Goal: Task Accomplishment & Management: Complete application form

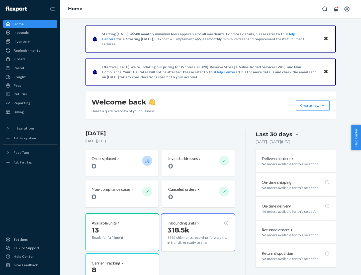
click at [322, 106] on button "Create new Create new inbound Create new order Create new product" at bounding box center [312, 106] width 34 height 10
click at [30, 33] on div "Inbounds" at bounding box center [30, 32] width 53 height 7
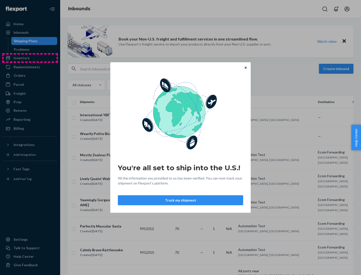
click at [30, 58] on div "You're all set to ship into the U.S.! All the information you provided to us ha…" at bounding box center [180, 137] width 361 height 275
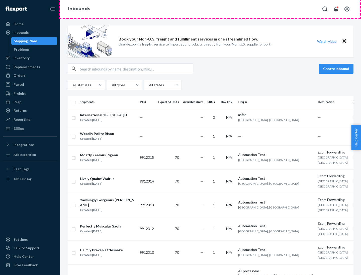
click at [210, 9] on div "Inbounds" at bounding box center [210, 9] width 300 height 18
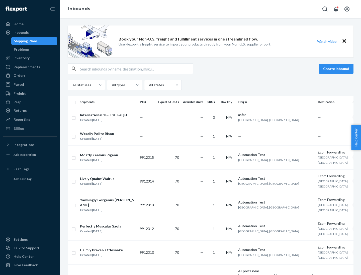
click at [210, 9] on div "Inbounds" at bounding box center [210, 9] width 300 height 18
click at [210, 85] on div "All statuses All types All states" at bounding box center [210, 85] width 285 height 10
click at [25, 41] on div "Shipping Plans" at bounding box center [26, 41] width 24 height 5
click at [336, 69] on button "Create inbound" at bounding box center [335, 69] width 35 height 10
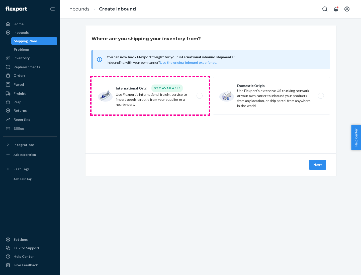
click at [150, 96] on label "International Origin DTC Available Use Flexport's international freight service…" at bounding box center [149, 96] width 117 height 38
click at [199, 96] on input "International Origin DTC Available Use Flexport's international freight service…" at bounding box center [200, 95] width 3 height 3
radio input "true"
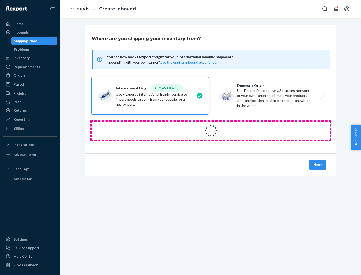
click at [211, 131] on icon at bounding box center [210, 131] width 17 height 17
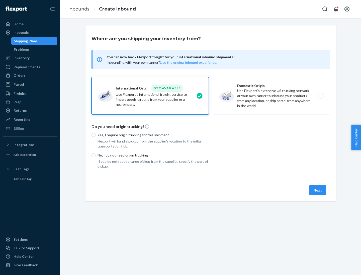
click at [153, 135] on p "Yes, I require origin trucking for this shipment" at bounding box center [152, 135] width 111 height 5
click at [95, 135] on input "Yes, I require origin trucking for this shipment" at bounding box center [93, 135] width 4 height 4
radio input "true"
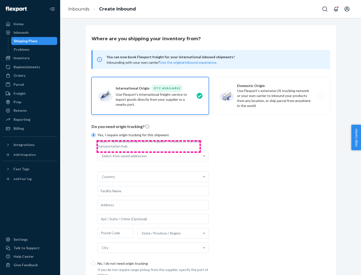
scroll to position [10, 0]
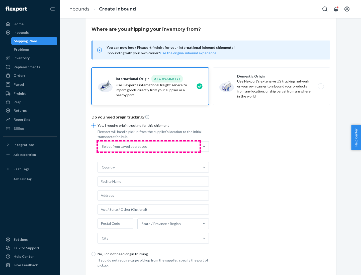
click at [148, 146] on div "Select from saved addresses" at bounding box center [149, 147] width 102 height 10
click at [102, 146] on input "Select from saved addresses" at bounding box center [102, 146] width 1 height 5
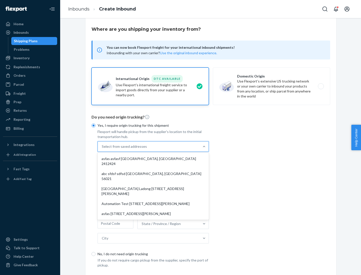
scroll to position [22, 0]
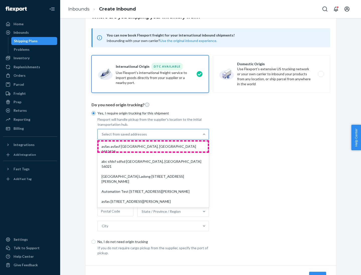
click at [153, 146] on div "asfas asfasf [GEOGRAPHIC_DATA], [GEOGRAPHIC_DATA] 2412424" at bounding box center [152, 149] width 109 height 15
click at [102, 137] on input "option asfas asfasf [GEOGRAPHIC_DATA], [GEOGRAPHIC_DATA] 2412424 focused, 1 of …" at bounding box center [102, 134] width 1 height 5
type input "asfas"
type input "asfasf"
type input "2412424"
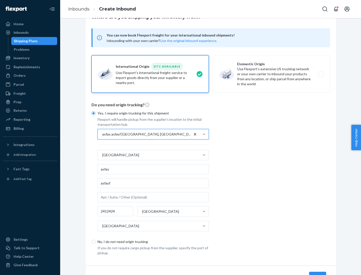
scroll to position [47, 0]
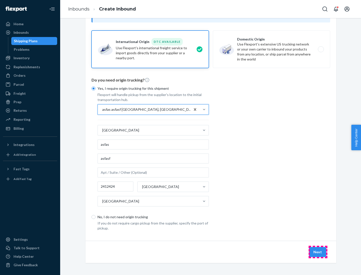
click at [317, 252] on button "Next" at bounding box center [317, 252] width 17 height 10
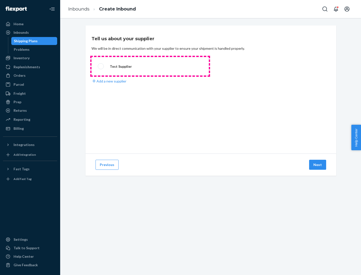
click at [150, 66] on label "Test Supplier" at bounding box center [149, 66] width 117 height 19
click at [101, 66] on input "Test Supplier" at bounding box center [99, 66] width 3 height 3
radio input "true"
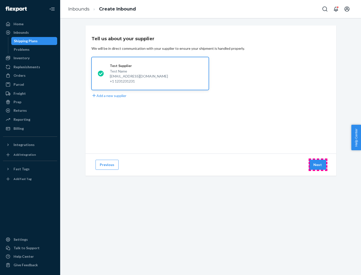
click at [317, 165] on button "Next" at bounding box center [317, 165] width 17 height 10
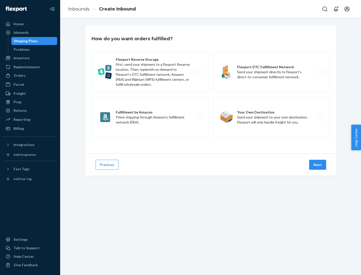
click at [150, 117] on label "Fulfillment by Amazon Prime shipping through Amazon’s fulfillment network (FBA)." at bounding box center [149, 117] width 117 height 40
click at [199, 117] on input "Fulfillment by Amazon Prime shipping through Amazon’s fulfillment network (FBA)." at bounding box center [200, 117] width 3 height 3
radio input "true"
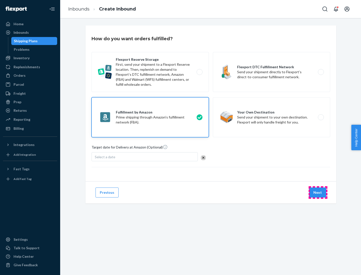
click at [317, 193] on button "Next" at bounding box center [317, 193] width 17 height 10
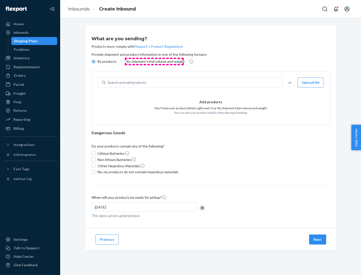
click at [154, 62] on p "By shipment total volume and weight" at bounding box center [155, 61] width 58 height 5
click at [124, 62] on input "By shipment total volume and weight" at bounding box center [122, 62] width 4 height 4
radio input "true"
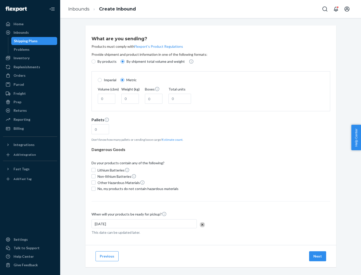
click at [106, 62] on p "By products" at bounding box center [106, 61] width 19 height 5
click at [95, 62] on input "By products" at bounding box center [93, 62] width 4 height 4
radio input "true"
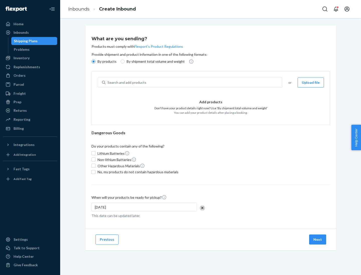
click at [194, 83] on div "Search and add products" at bounding box center [193, 82] width 176 height 9
click at [108, 83] on input "Search and add products" at bounding box center [107, 82] width 1 height 5
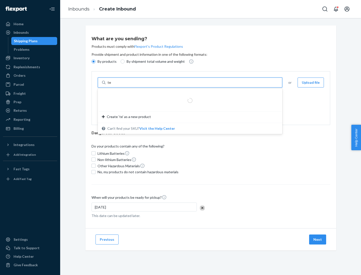
type input "test"
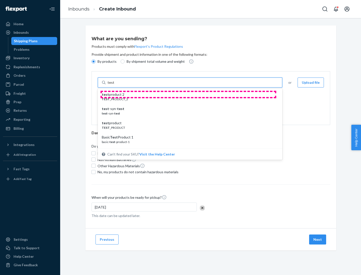
click at [188, 95] on div "test product 2" at bounding box center [188, 94] width 172 height 5
click at [114, 85] on input "test" at bounding box center [110, 82] width 7 height 5
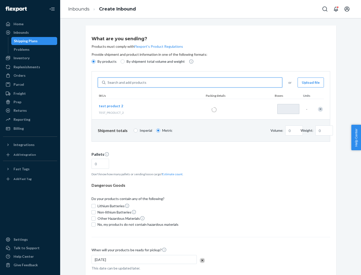
type input "1"
type input "0.02"
type input "22.23"
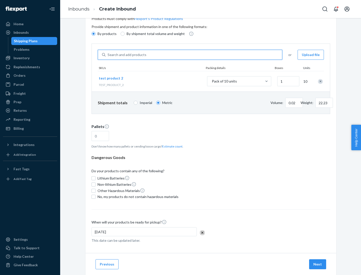
click at [171, 146] on button "Estimate count" at bounding box center [172, 146] width 20 height 4
type input "1"
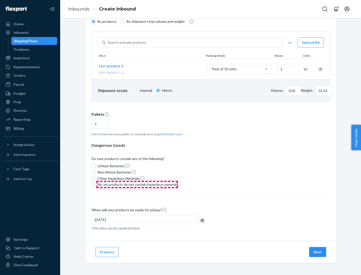
click at [137, 185] on span "No, my products do not contain hazardous materials" at bounding box center [137, 184] width 81 height 5
click at [95, 185] on input "No, my products do not contain hazardous materials" at bounding box center [93, 185] width 4 height 4
checkbox input "true"
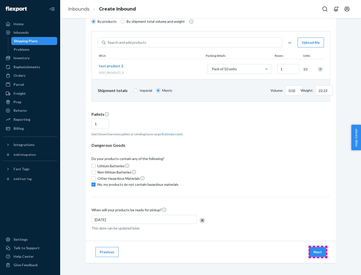
click at [317, 252] on button "Next" at bounding box center [317, 252] width 17 height 10
